Goal: Check status: Check status

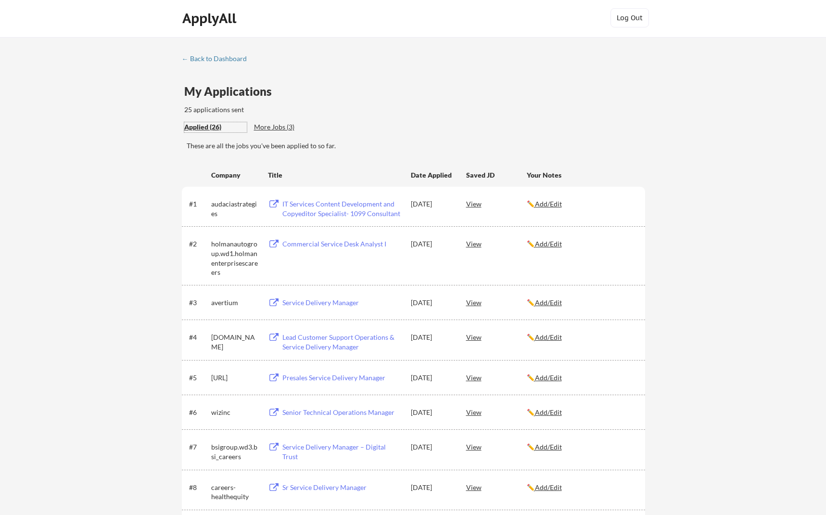
click at [200, 130] on div "Applied (26)" at bounding box center [215, 127] width 63 height 10
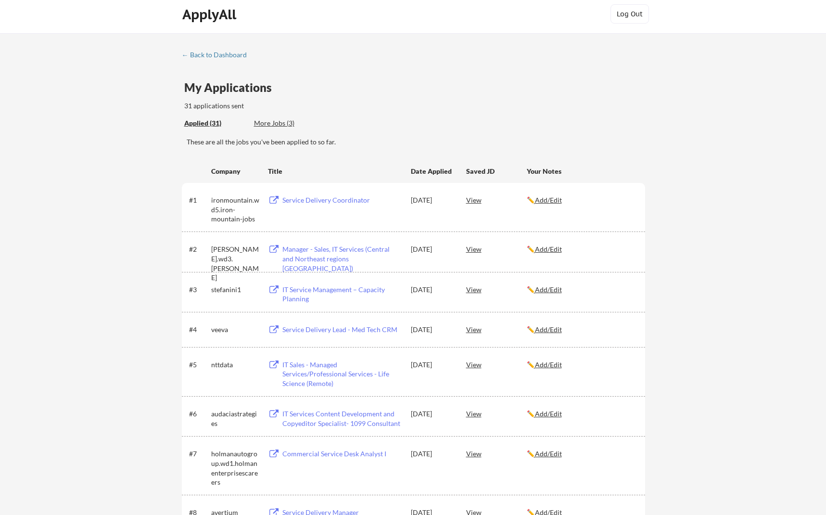
scroll to position [10, 0]
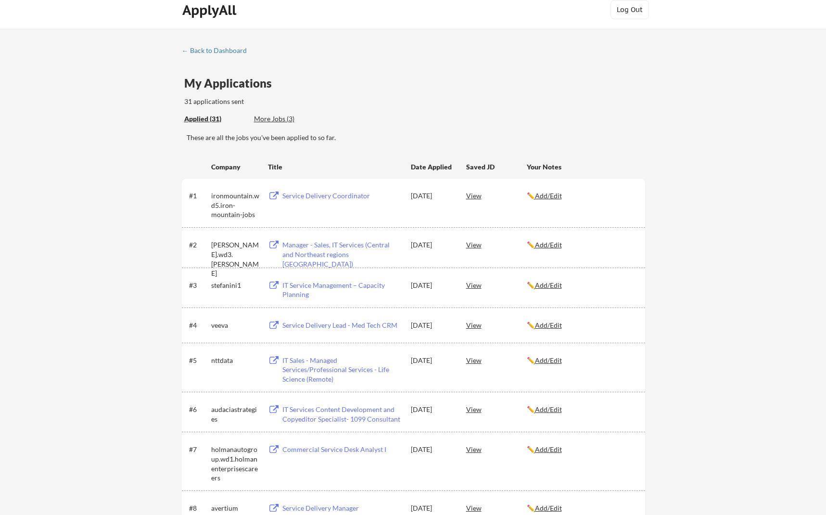
click at [220, 195] on div "ironmountain.wd5.iron-mountain-jobs" at bounding box center [235, 205] width 48 height 28
click at [477, 196] on div "View" at bounding box center [496, 195] width 61 height 17
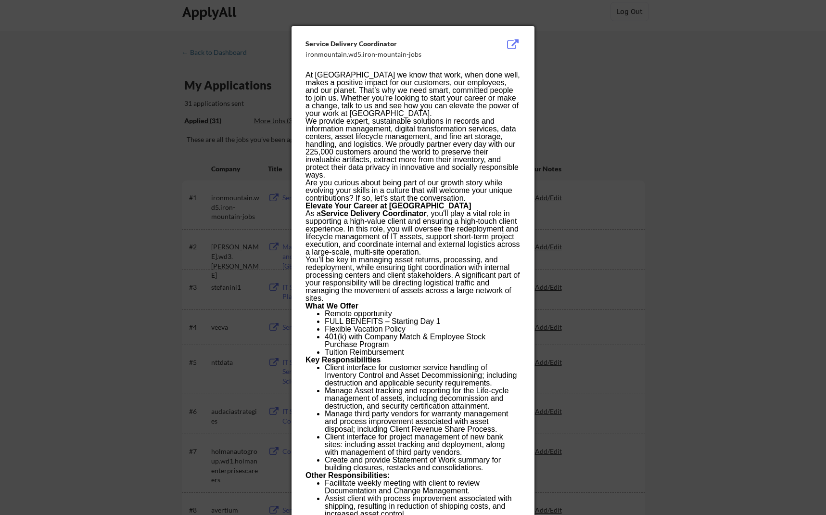
scroll to position [7, 0]
click at [619, 74] on div at bounding box center [413, 257] width 826 height 515
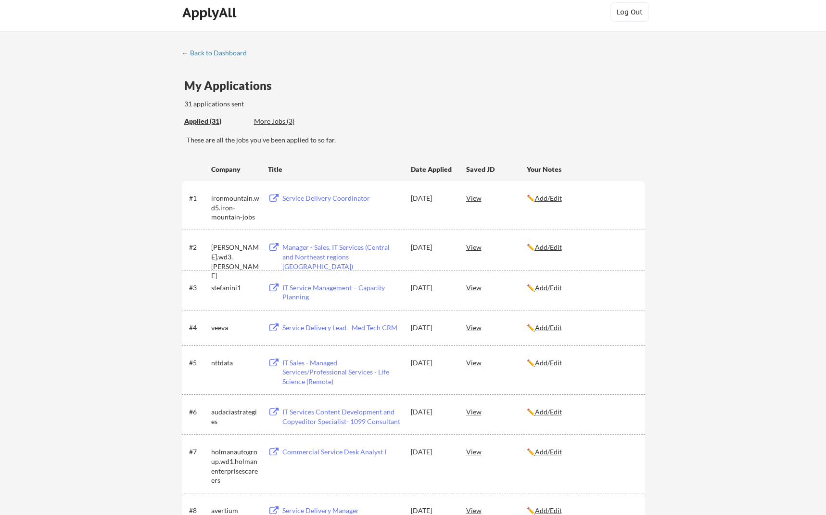
click at [216, 50] on div "← Back to Dashboard" at bounding box center [218, 53] width 72 height 7
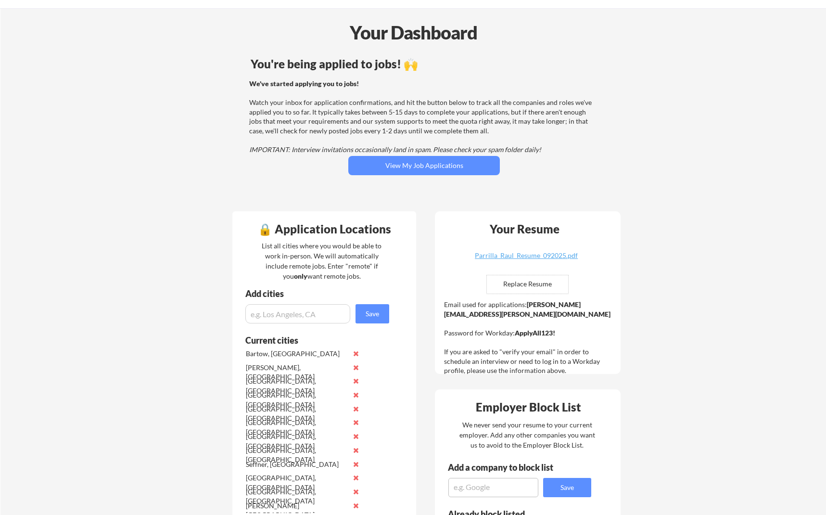
scroll to position [38, 0]
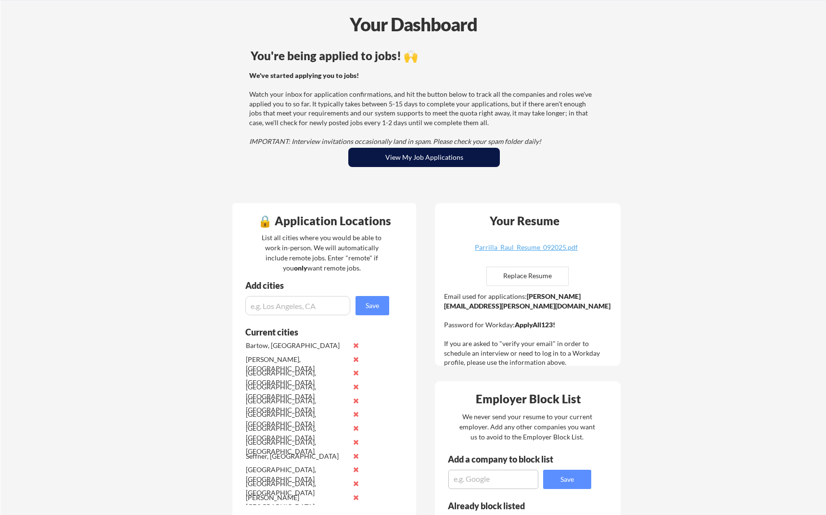
click at [419, 157] on button "View My Job Applications" at bounding box center [424, 157] width 152 height 19
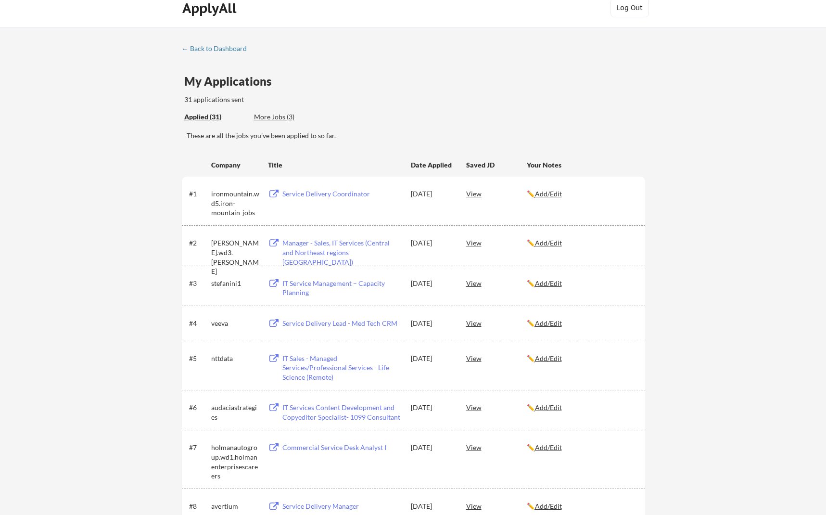
scroll to position [26, 0]
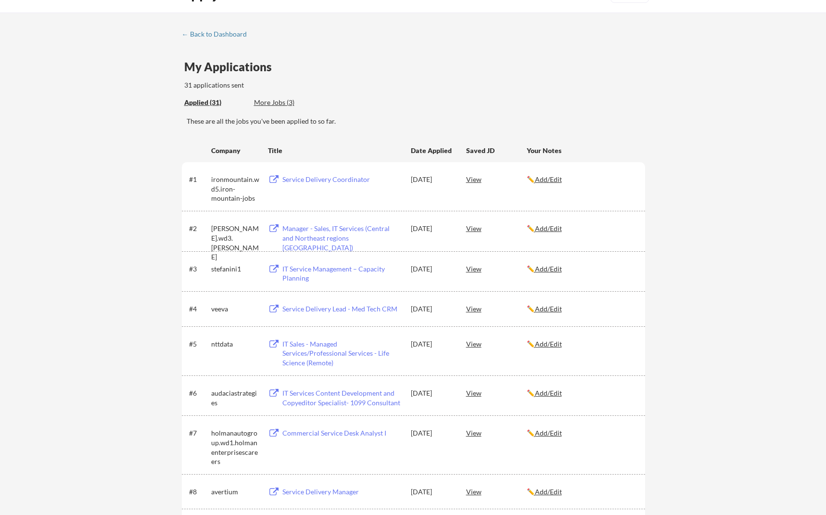
click at [311, 345] on div "IT Sales - Managed Services/Professional Services - Life Science (Remote)" at bounding box center [341, 353] width 119 height 28
